Goal: Task Accomplishment & Management: Complete application form

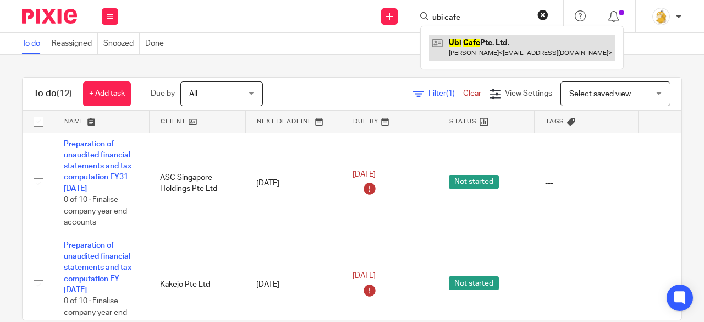
type input "ubi cafe"
click at [514, 51] on link at bounding box center [522, 47] width 186 height 25
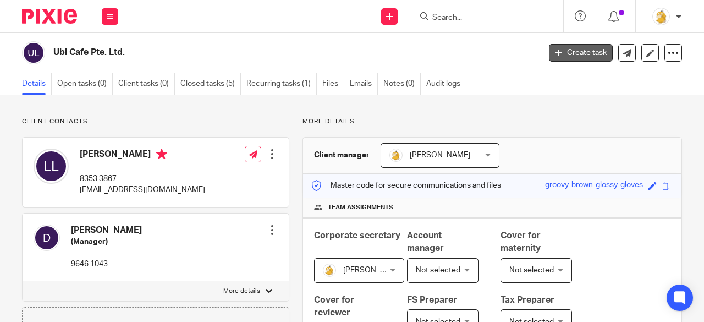
click at [553, 54] on link "Create task" at bounding box center [581, 53] width 64 height 18
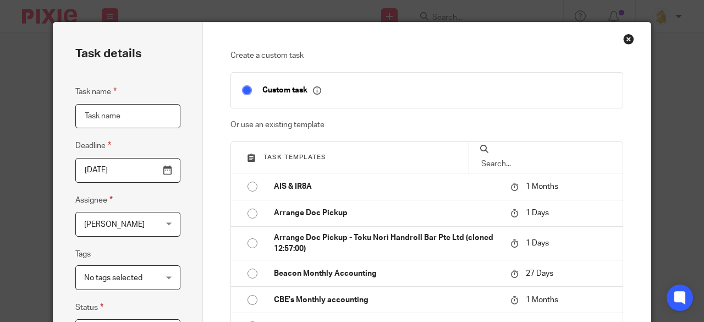
click at [149, 112] on input "Task name" at bounding box center [127, 116] width 105 height 25
type input "share allot"
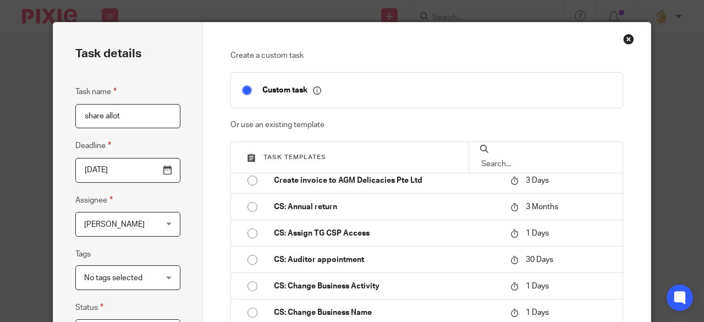
scroll to position [440, 0]
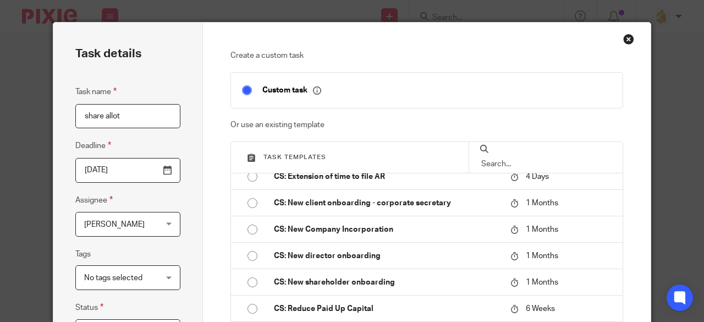
drag, startPoint x: 123, startPoint y: 119, endPoint x: 28, endPoint y: 116, distance: 95.1
click at [29, 117] on div "Task details Task name share allot Deadline 2025-08-20 Assignee Irene Wee Irene…" at bounding box center [352, 161] width 704 height 322
click at [513, 159] on input "text" at bounding box center [545, 164] width 131 height 12
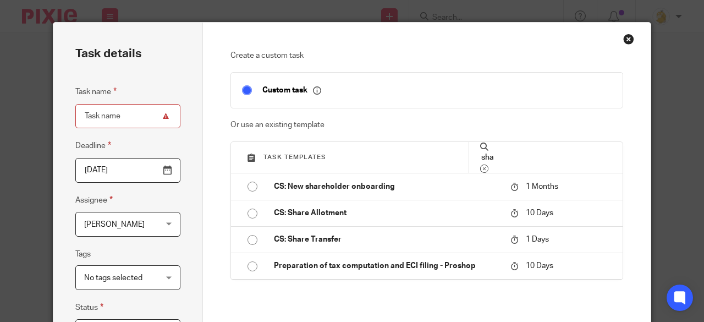
scroll to position [0, 0]
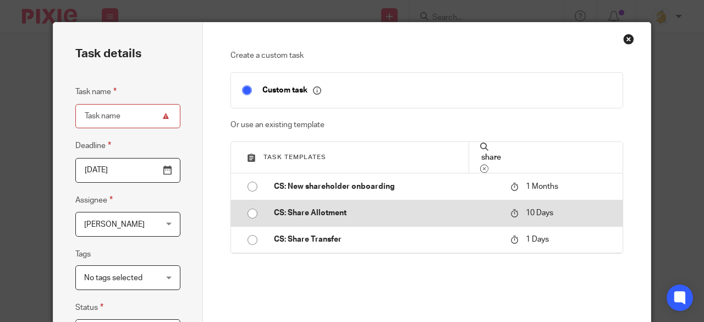
type input "share"
click at [251, 207] on input "radio" at bounding box center [252, 213] width 21 height 21
type input "2025-08-30"
type input "CS: Share Allotment"
checkbox input "false"
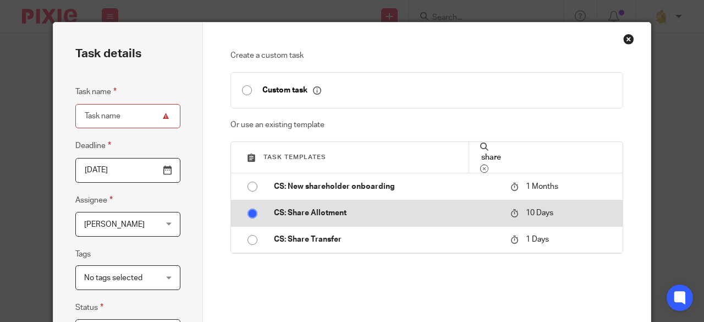
radio input "false"
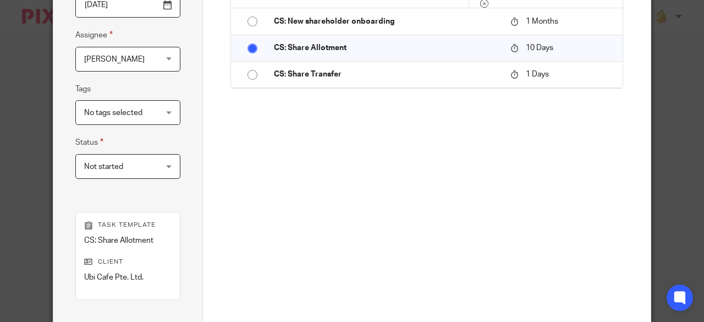
scroll to position [283, 0]
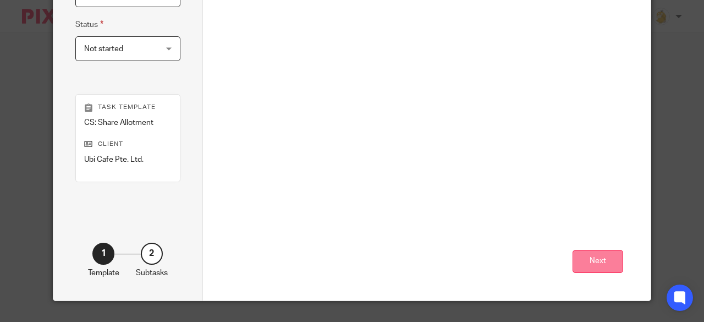
click at [594, 262] on button "Next" at bounding box center [597, 262] width 51 height 24
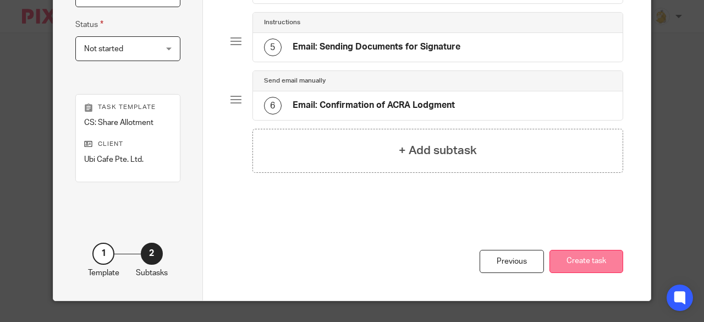
click at [592, 261] on button "Create task" at bounding box center [586, 262] width 74 height 24
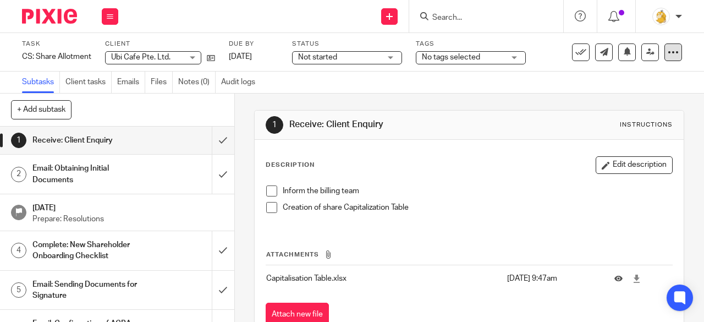
click at [666, 58] on div at bounding box center [673, 52] width 18 height 18
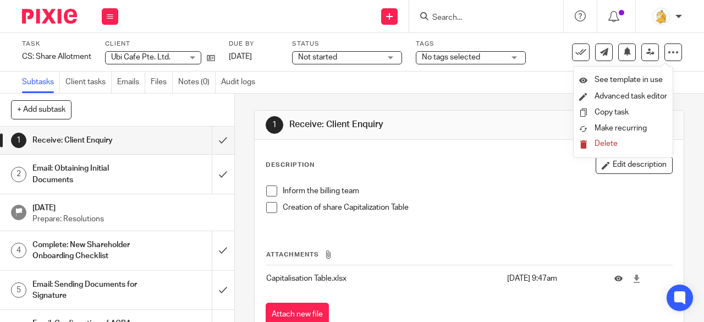
click at [608, 142] on span "Delete" at bounding box center [605, 144] width 23 height 8
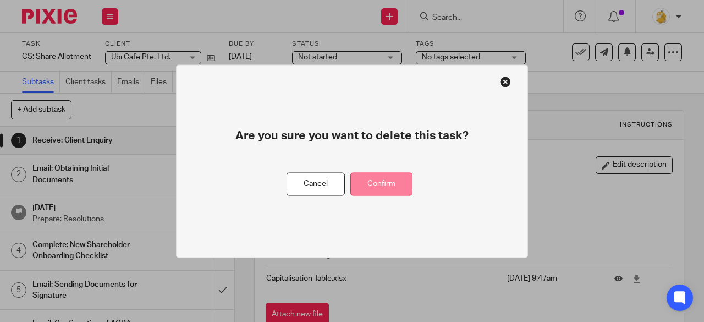
click at [378, 175] on button "Confirm" at bounding box center [381, 184] width 62 height 24
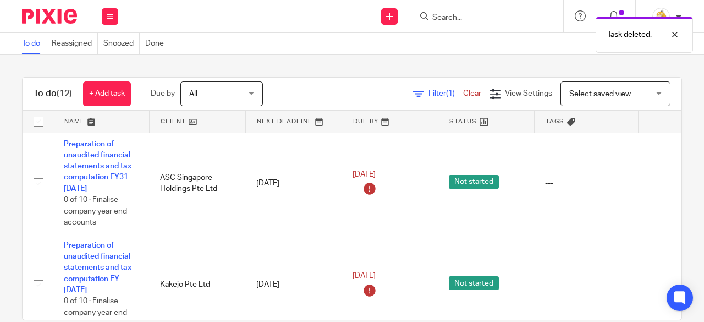
click at [455, 20] on div "Task deleted." at bounding box center [522, 32] width 341 height 42
click at [464, 18] on div "Task deleted." at bounding box center [522, 32] width 341 height 42
click at [449, 15] on div "Task deleted." at bounding box center [522, 32] width 341 height 42
click at [453, 13] on input "Search" at bounding box center [480, 18] width 99 height 10
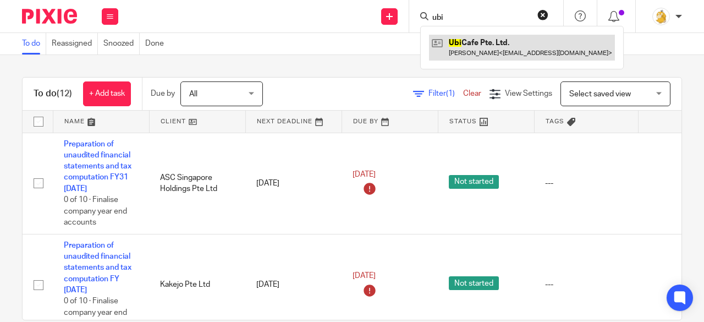
type input "ubi"
click at [455, 46] on link at bounding box center [522, 47] width 186 height 25
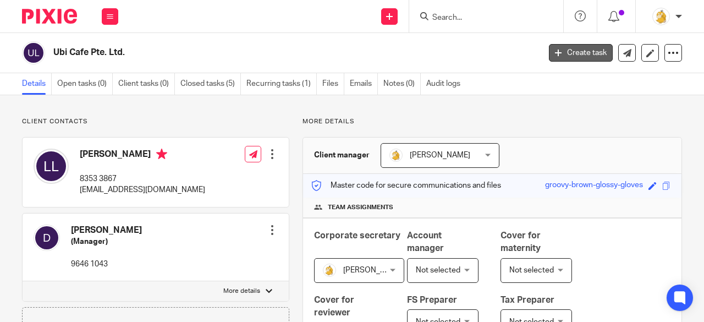
click at [561, 61] on link "Create task" at bounding box center [581, 53] width 64 height 18
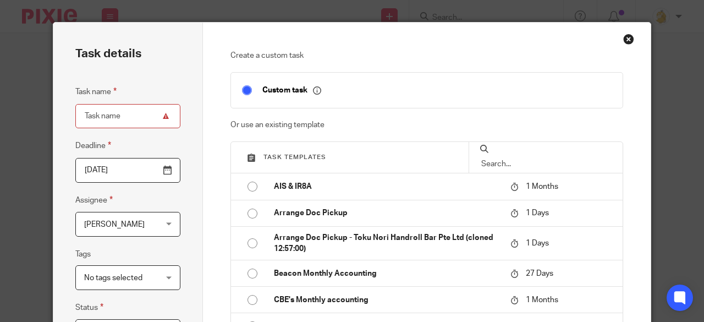
click at [522, 158] on input "text" at bounding box center [545, 164] width 131 height 12
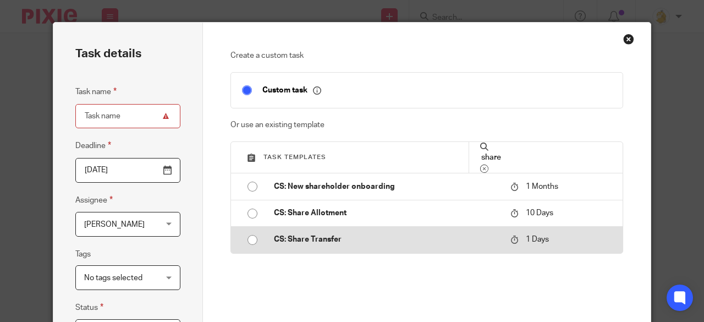
type input "share"
click at [255, 235] on input "radio" at bounding box center [252, 239] width 21 height 21
type input "[DATE]"
type input "CS: Share Transfer"
checkbox input "false"
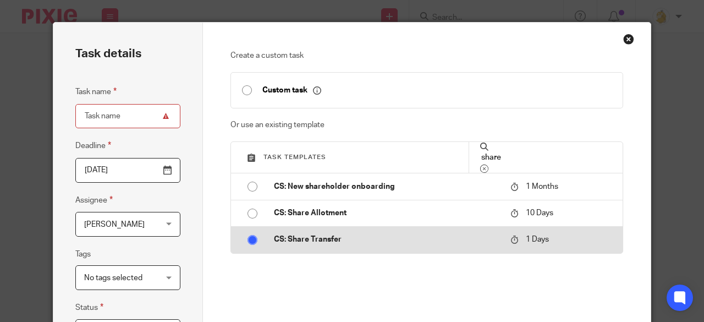
radio input "false"
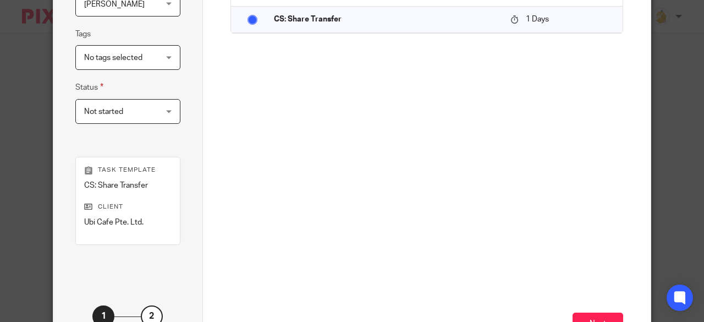
scroll to position [110, 0]
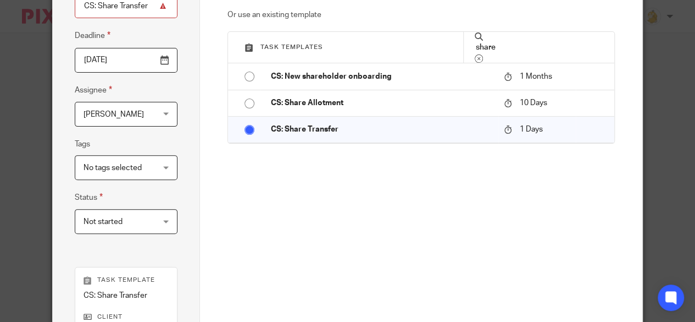
click at [117, 64] on input "2025-08-21" at bounding box center [126, 60] width 103 height 25
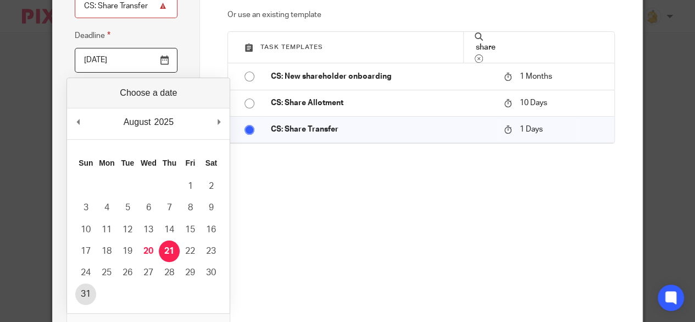
type input "2025-08-31"
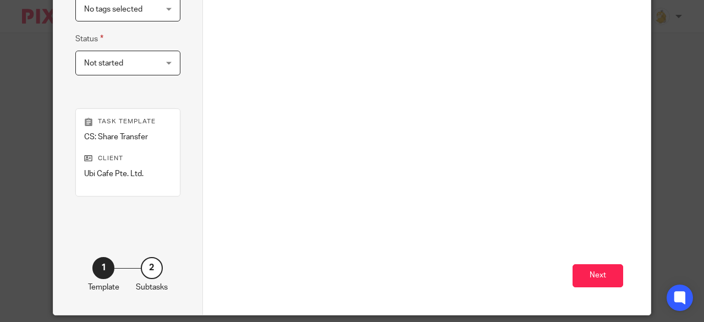
scroll to position [275, 0]
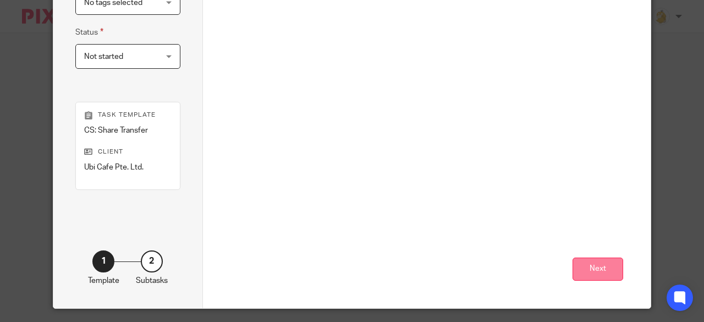
click at [581, 261] on button "Next" at bounding box center [597, 269] width 51 height 24
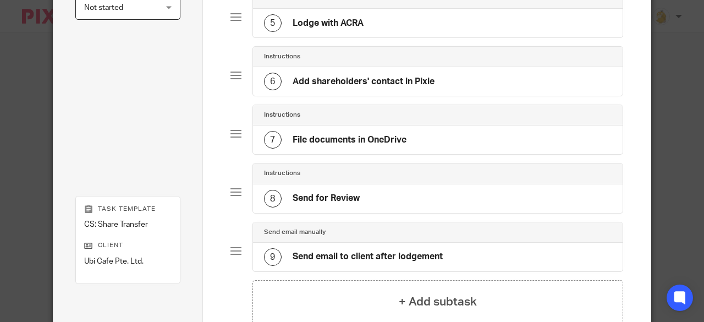
scroll to position [421, 0]
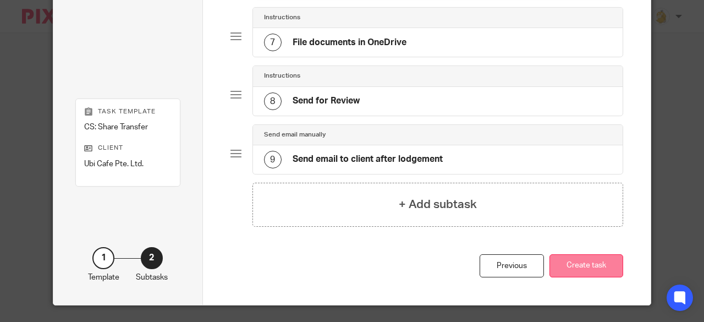
click at [572, 256] on button "Create task" at bounding box center [586, 266] width 74 height 24
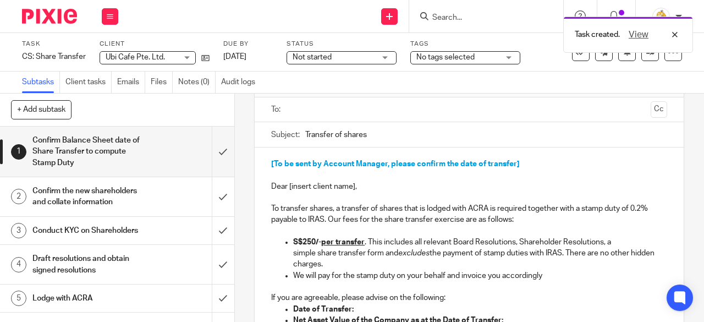
scroll to position [110, 0]
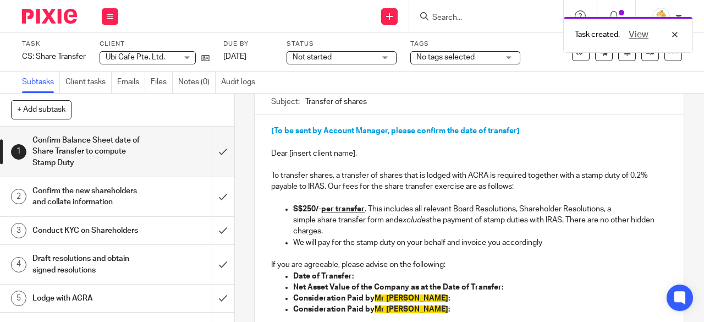
click at [350, 157] on p "Dear [insert client name]," at bounding box center [469, 153] width 396 height 11
drag, startPoint x: 517, startPoint y: 135, endPoint x: 266, endPoint y: 137, distance: 250.7
click at [266, 137] on div "[To be sent by Account Manager, please confirm the date of transfer] Dear [inse…" at bounding box center [469, 229] width 429 height 231
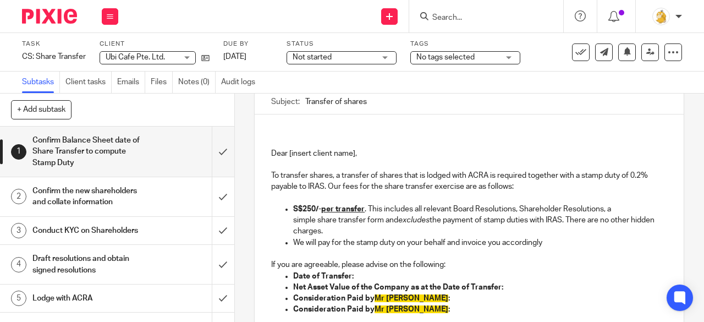
click at [271, 151] on p "Dear [insert client name]," at bounding box center [469, 153] width 396 height 11
click at [271, 156] on p "Dear [insert client name]," at bounding box center [469, 153] width 396 height 11
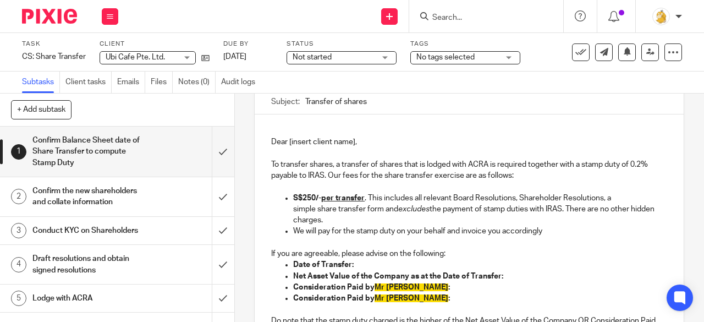
scroll to position [98, 0]
click at [351, 145] on p "Dear [insert client name]," at bounding box center [469, 142] width 396 height 11
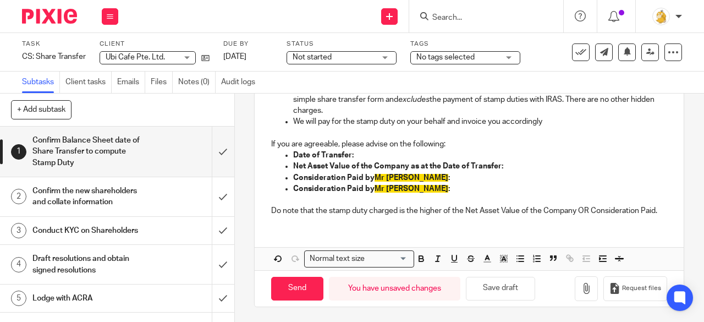
scroll to position [153, 0]
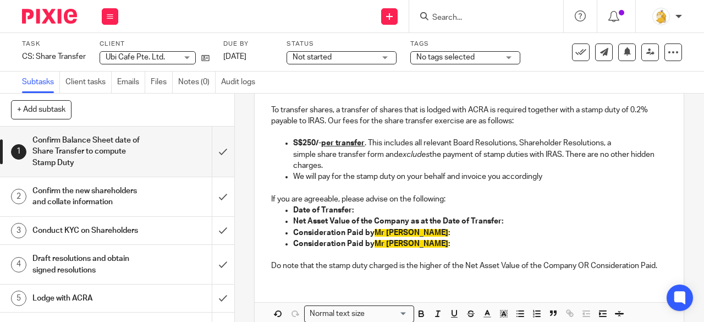
click at [367, 211] on p "Date of Transfer:" at bounding box center [480, 209] width 374 height 11
click at [393, 235] on strong "Consideration Paid by Mr [PERSON_NAME] :" at bounding box center [371, 233] width 157 height 8
click at [405, 247] on p "Consideration Paid by Mr [PERSON_NAME] :" at bounding box center [480, 243] width 374 height 11
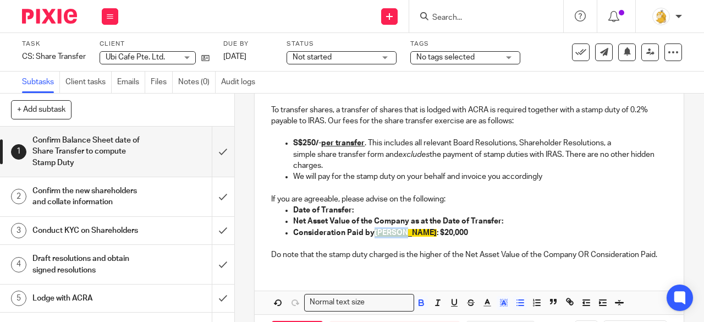
drag, startPoint x: 394, startPoint y: 239, endPoint x: 372, endPoint y: 235, distance: 22.3
click at [372, 235] on p "Consideration Paid by [PERSON_NAME] : $20,000" at bounding box center [480, 232] width 374 height 11
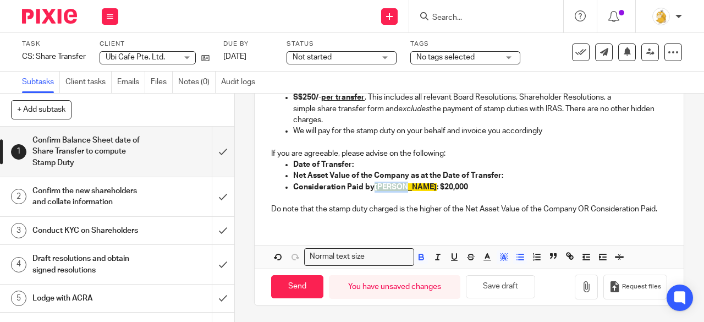
scroll to position [212, 0]
click at [485, 262] on icon "button" at bounding box center [487, 257] width 10 height 10
click at [499, 260] on icon "button" at bounding box center [504, 257] width 10 height 10
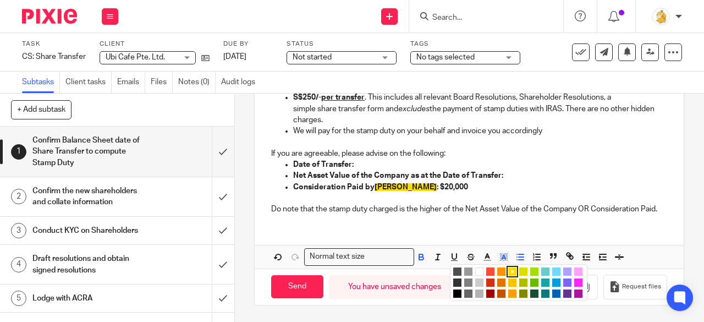
click at [476, 271] on li "color:#FFFFFF" at bounding box center [479, 271] width 8 height 8
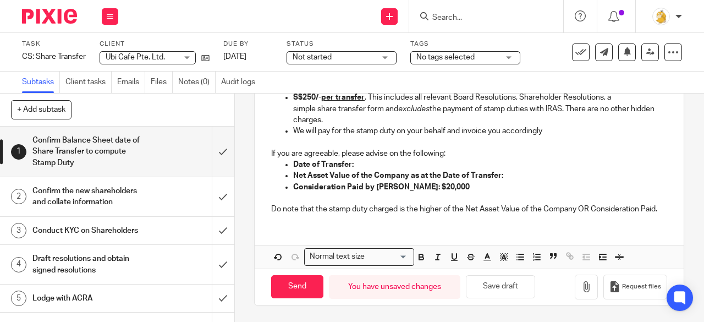
click at [443, 209] on p "Do note that the stamp duty charged is the higher of the Net Asset Value of the…" at bounding box center [469, 208] width 396 height 11
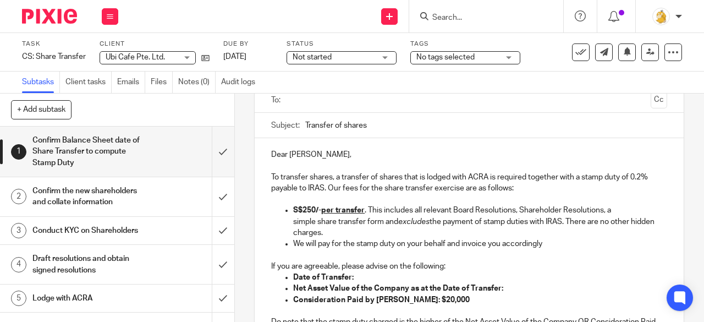
scroll to position [47, 0]
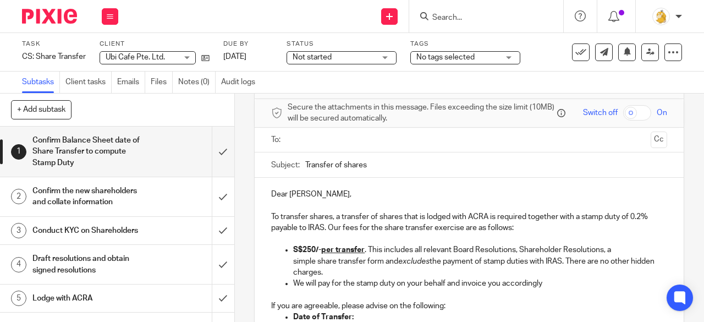
click at [362, 253] on u "per transfer" at bounding box center [342, 250] width 43 height 8
click at [312, 253] on strong "S$250/- per transfer" at bounding box center [328, 250] width 71 height 8
click at [374, 251] on p "S$272.50/- per transfer . This includes all relevant Board Resolutions, Shareho…" at bounding box center [480, 261] width 374 height 34
click at [342, 145] on input "text" at bounding box center [468, 140] width 355 height 13
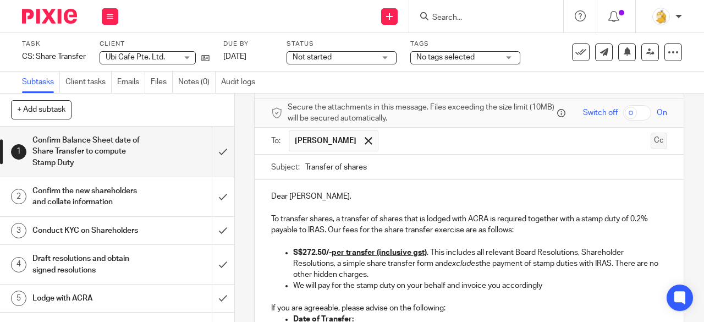
click at [650, 148] on button "Cc" at bounding box center [658, 140] width 16 height 16
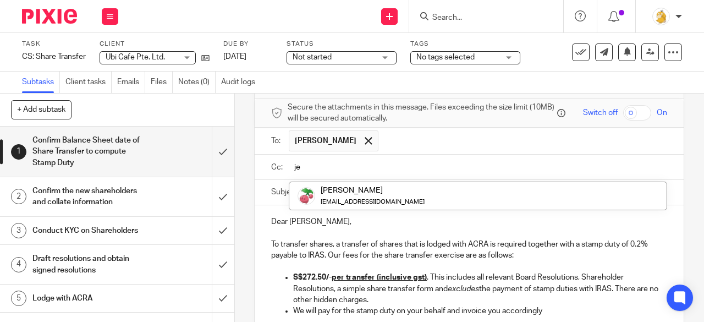
type input "je"
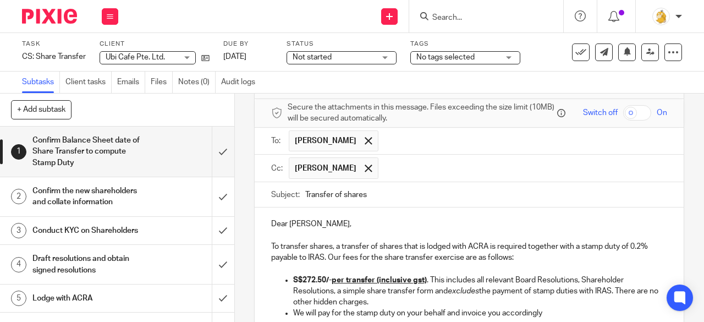
click at [305, 194] on input "Transfer of shares" at bounding box center [486, 194] width 362 height 25
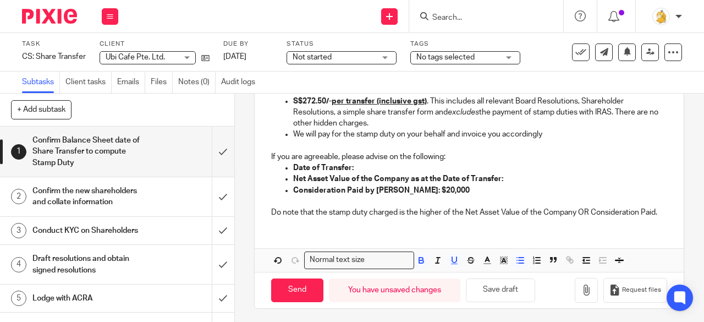
scroll to position [241, 0]
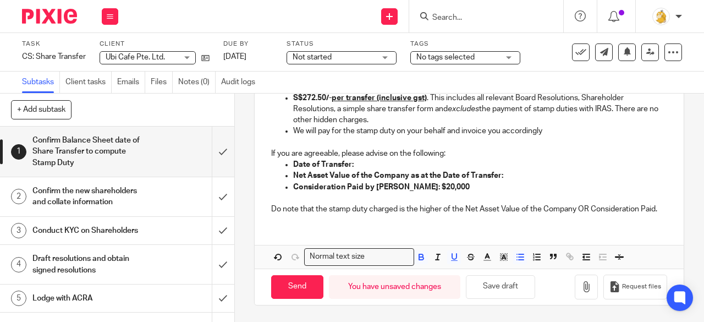
type input "Tisch | Ubi Cafe | Transfer of shares"
click at [308, 211] on p "Do note that the stamp duty charged is the higher of the Net Asset Value of the…" at bounding box center [469, 208] width 396 height 11
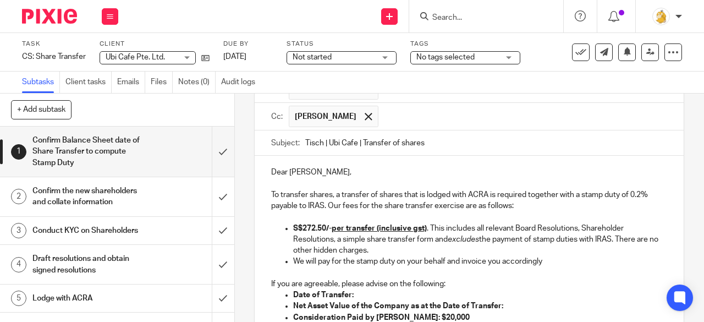
scroll to position [0, 0]
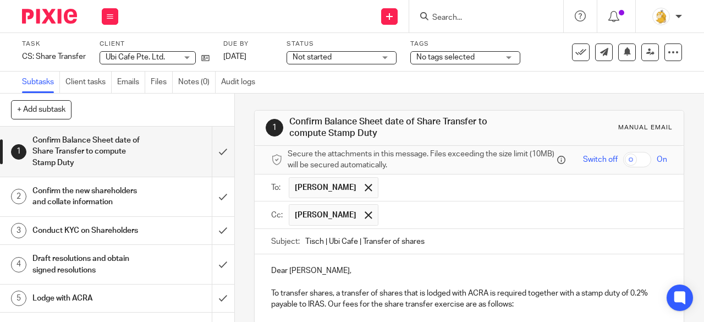
click at [391, 195] on input "text" at bounding box center [523, 187] width 279 height 21
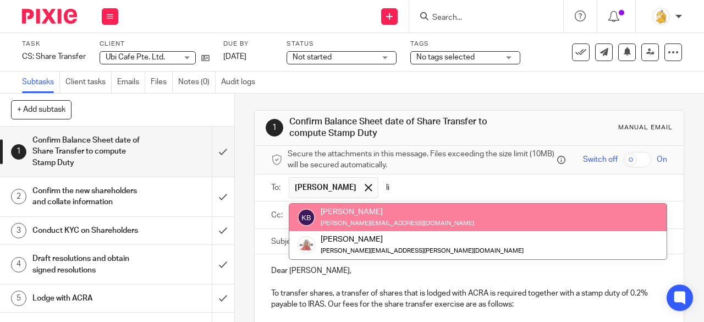
type input "l"
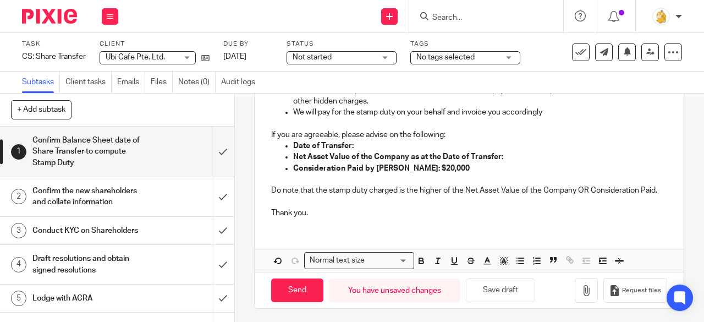
scroll to position [263, 0]
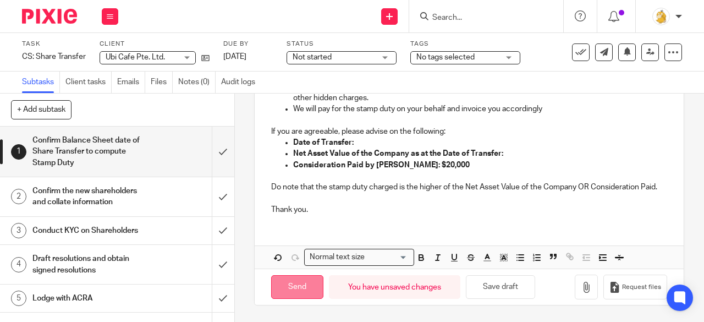
click at [308, 283] on input "Send" at bounding box center [297, 287] width 52 height 24
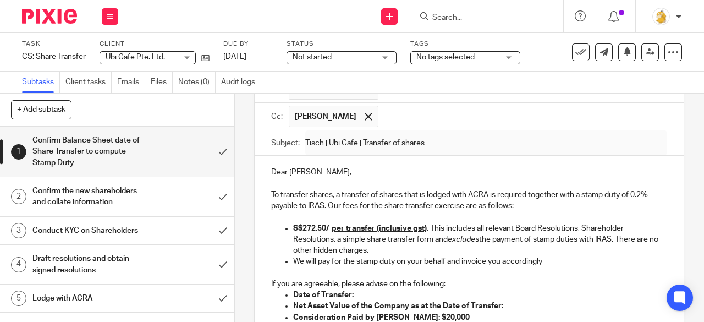
type input "Sent"
